Goal: Task Accomplishment & Management: Manage account settings

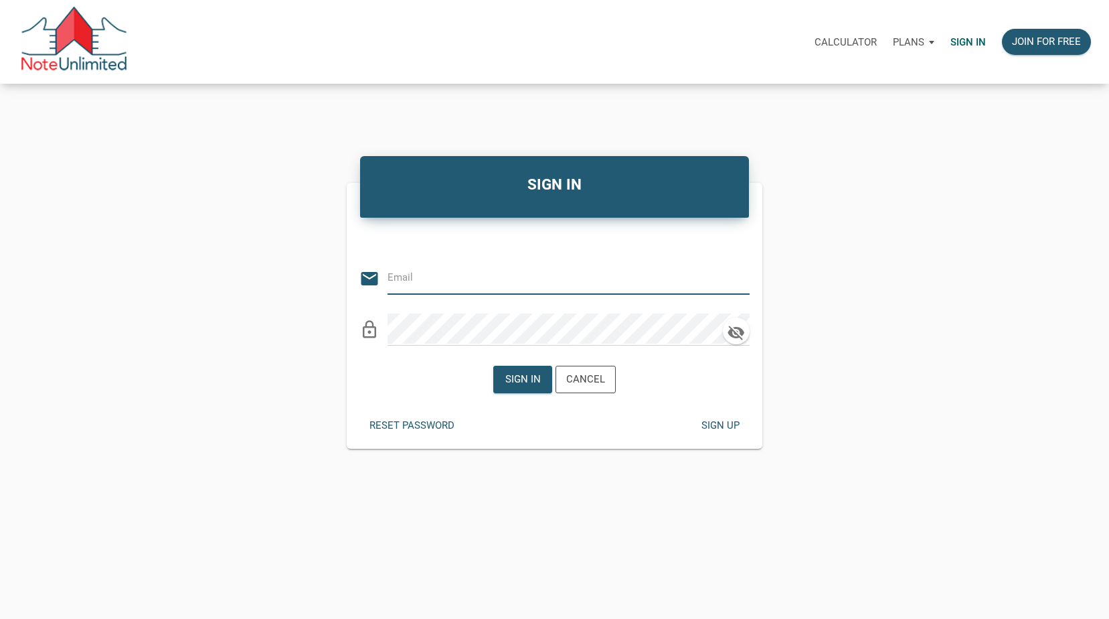
click at [531, 277] on input "email" at bounding box center [559, 277] width 342 height 30
type input "[PERSON_NAME][EMAIL_ADDRESS][PERSON_NAME][DOMAIN_NAME]"
click at [522, 374] on div "Sign in" at bounding box center [522, 379] width 35 height 15
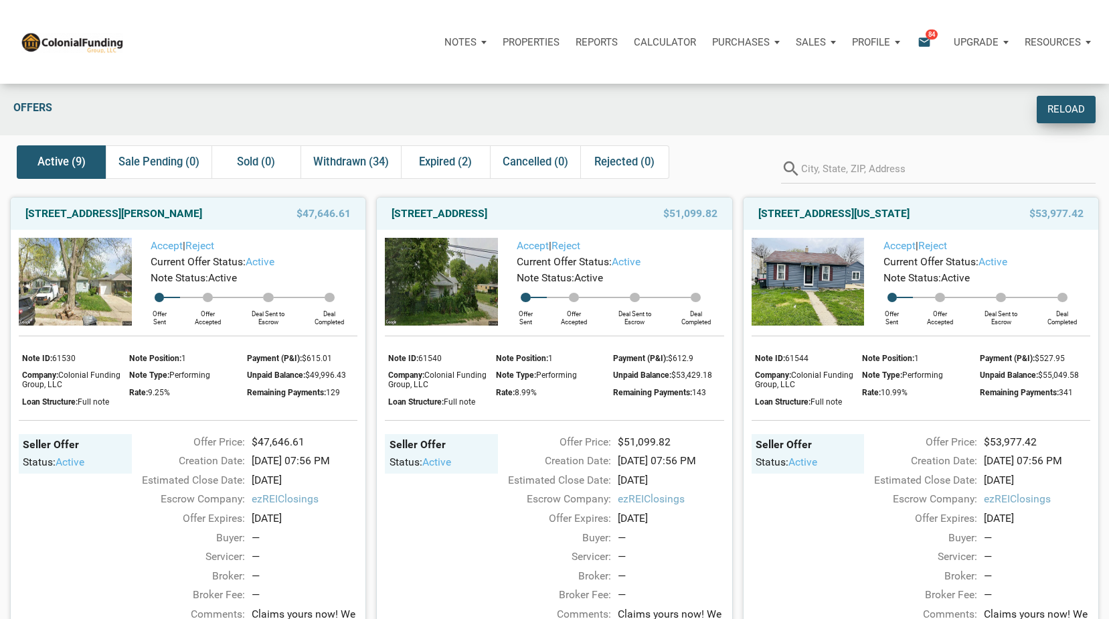
click at [686, 112] on div "Reload" at bounding box center [1066, 109] width 37 height 15
click at [686, 44] on icon "email" at bounding box center [925, 41] width 16 height 15
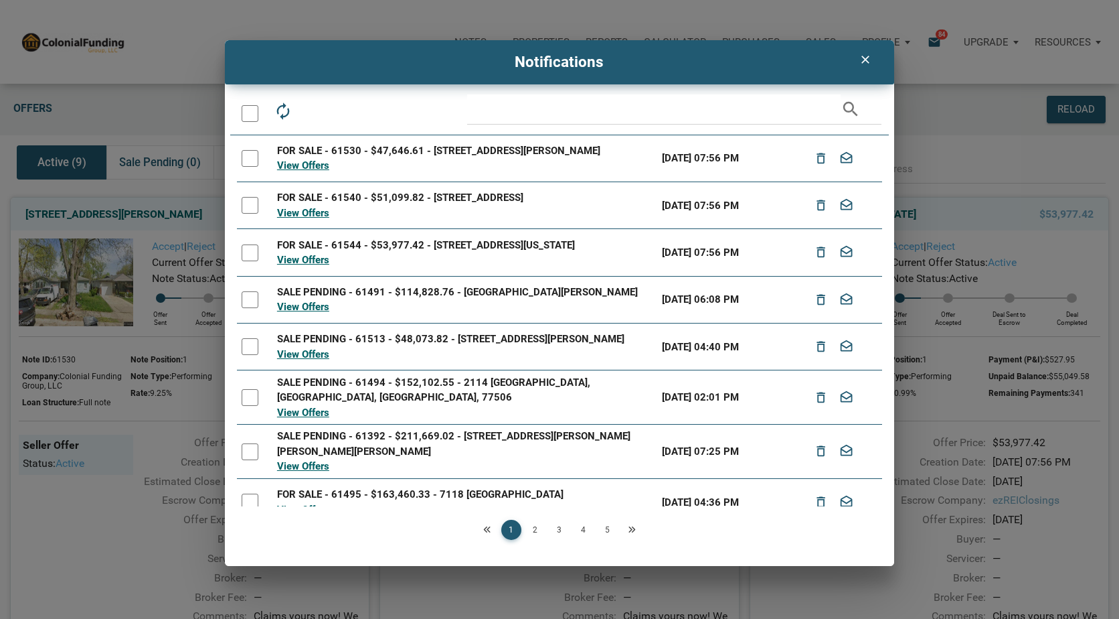
click at [686, 58] on icon "clear" at bounding box center [866, 59] width 16 height 13
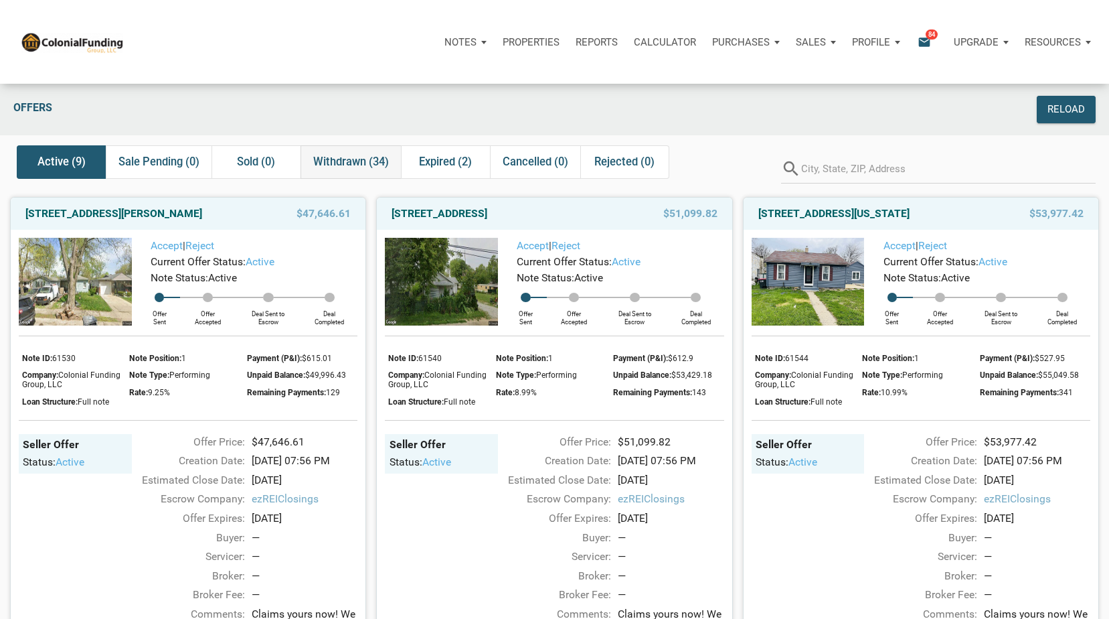
click at [353, 158] on span "Withdrawn (34)" at bounding box center [351, 162] width 76 height 16
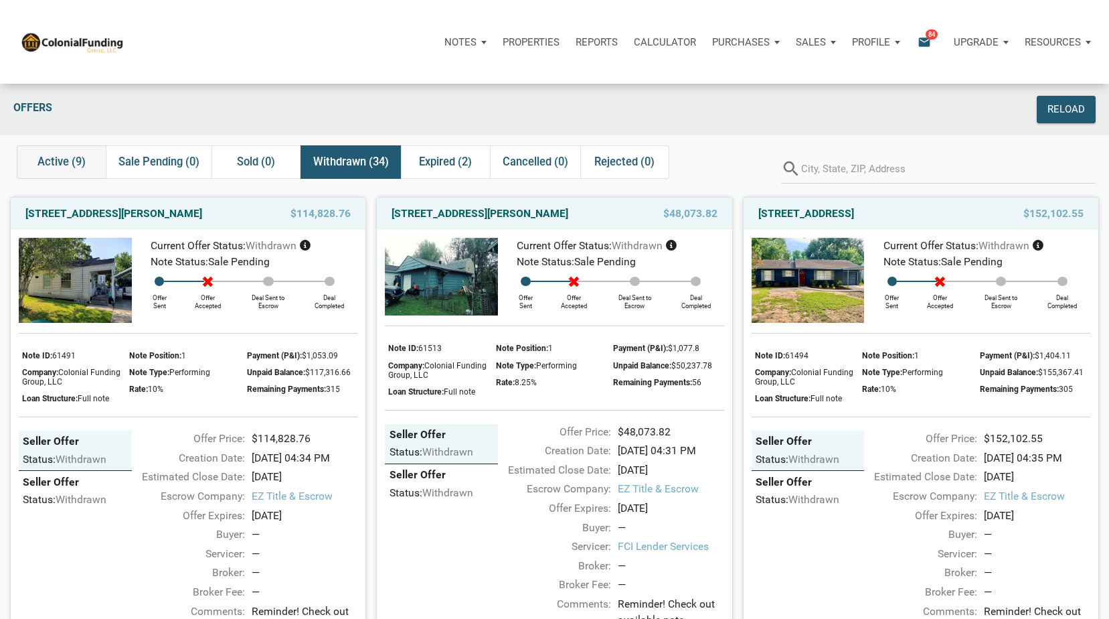
click at [64, 162] on span "Active (9)" at bounding box center [61, 162] width 48 height 16
click at [686, 42] on p "Resources" at bounding box center [1053, 42] width 56 height 12
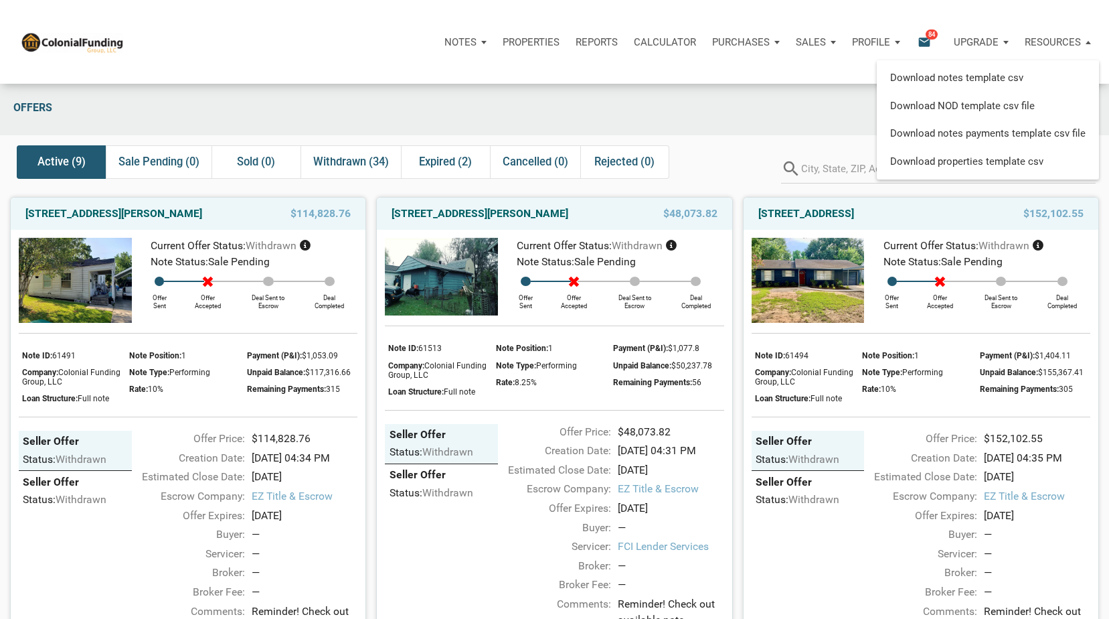
click at [475, 42] on p "Notes" at bounding box center [461, 42] width 32 height 12
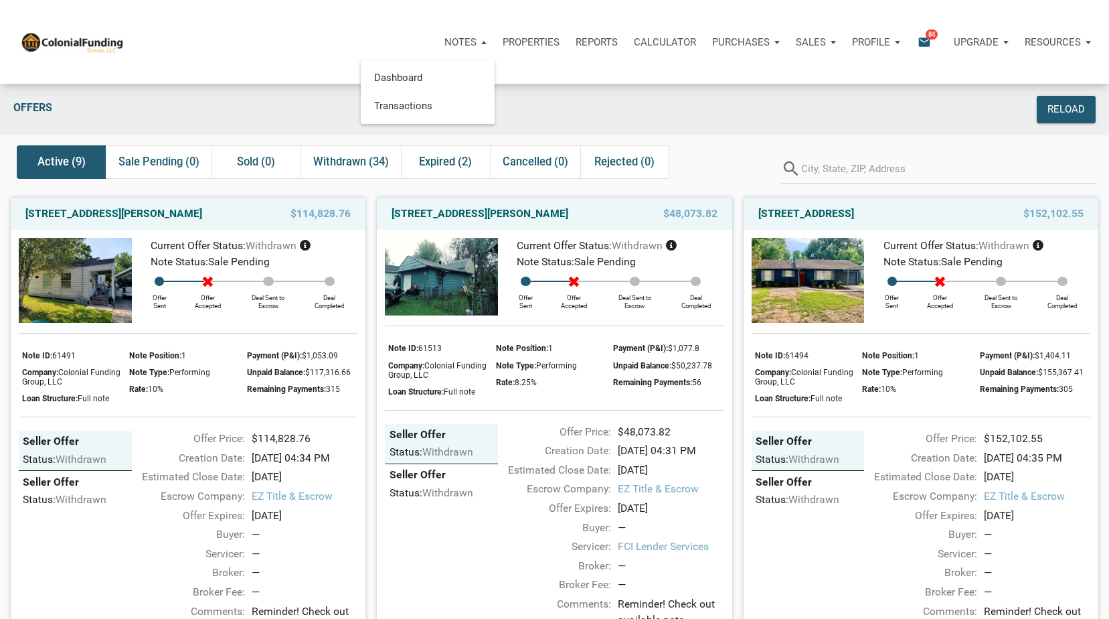
click at [252, 44] on div "Notes Dashboard Transactions Properties Reports Calculator Purchases Offers Ord…" at bounding box center [611, 42] width 975 height 40
click at [485, 37] on div "Notes" at bounding box center [466, 42] width 58 height 40
click at [686, 42] on div "Profile" at bounding box center [876, 42] width 64 height 40
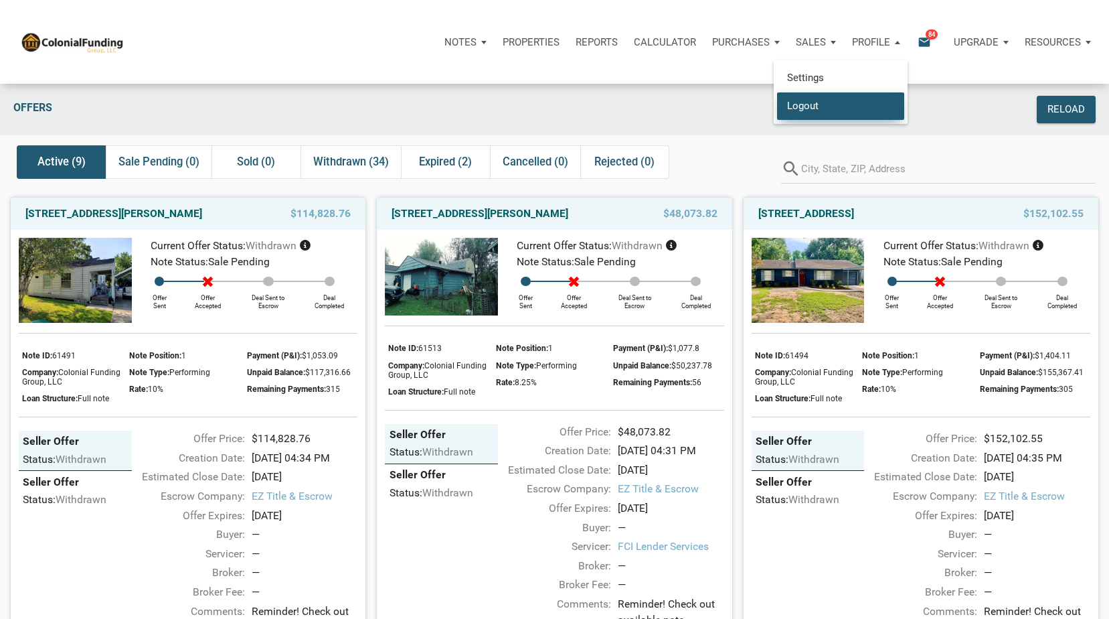
click at [686, 106] on link "Logout" at bounding box center [840, 105] width 127 height 27
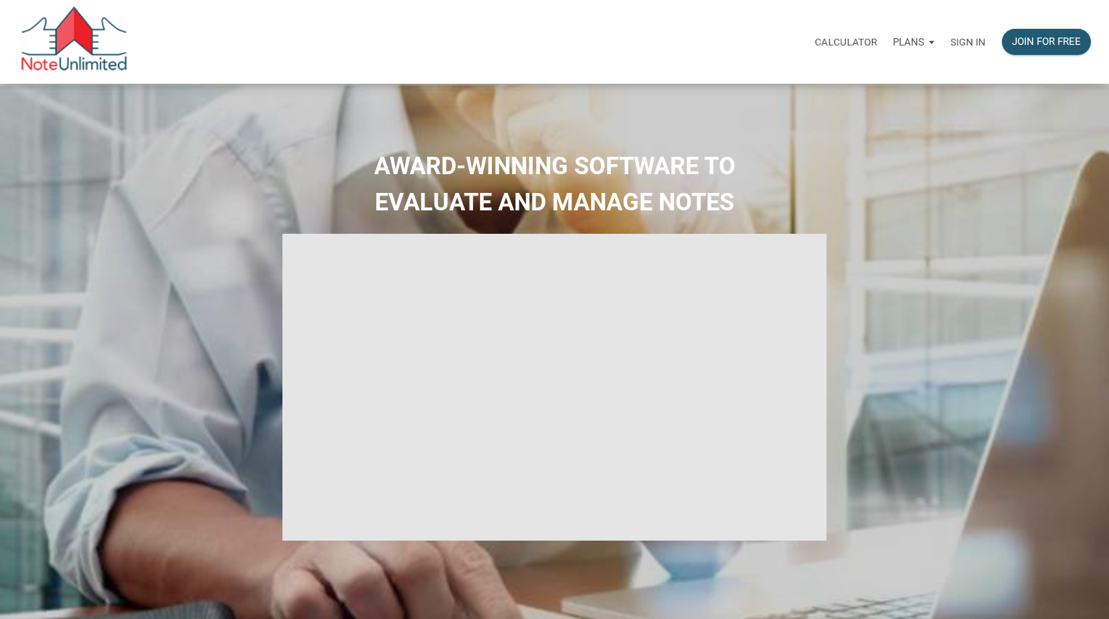
type input "Introduction to new features"
select select
